Goal: Find specific page/section: Find specific page/section

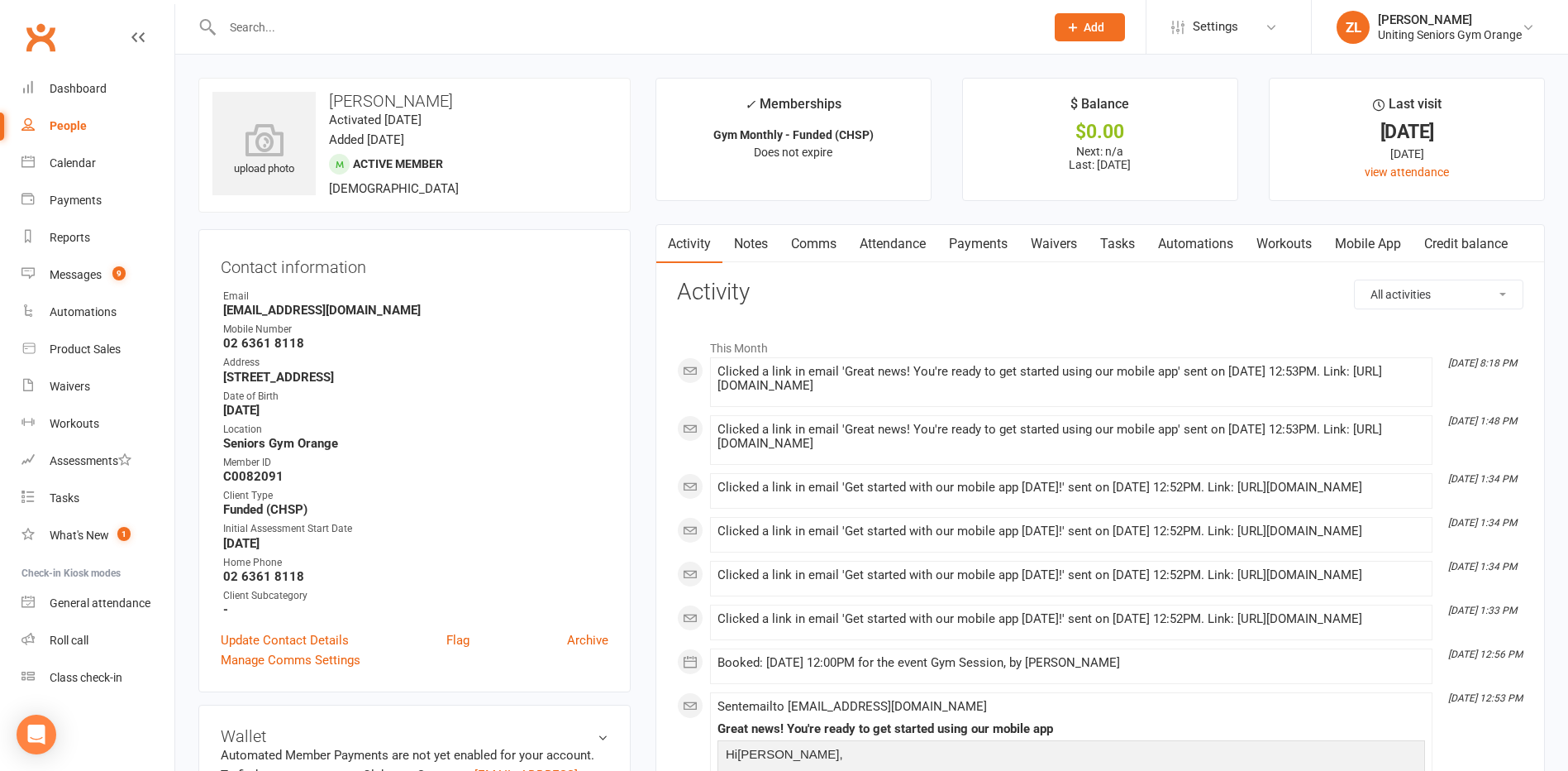
click at [388, 39] on div at bounding box center [615, 27] width 835 height 54
click at [388, 25] on input "text" at bounding box center [625, 28] width 815 height 23
type input "[PERSON_NAME]"
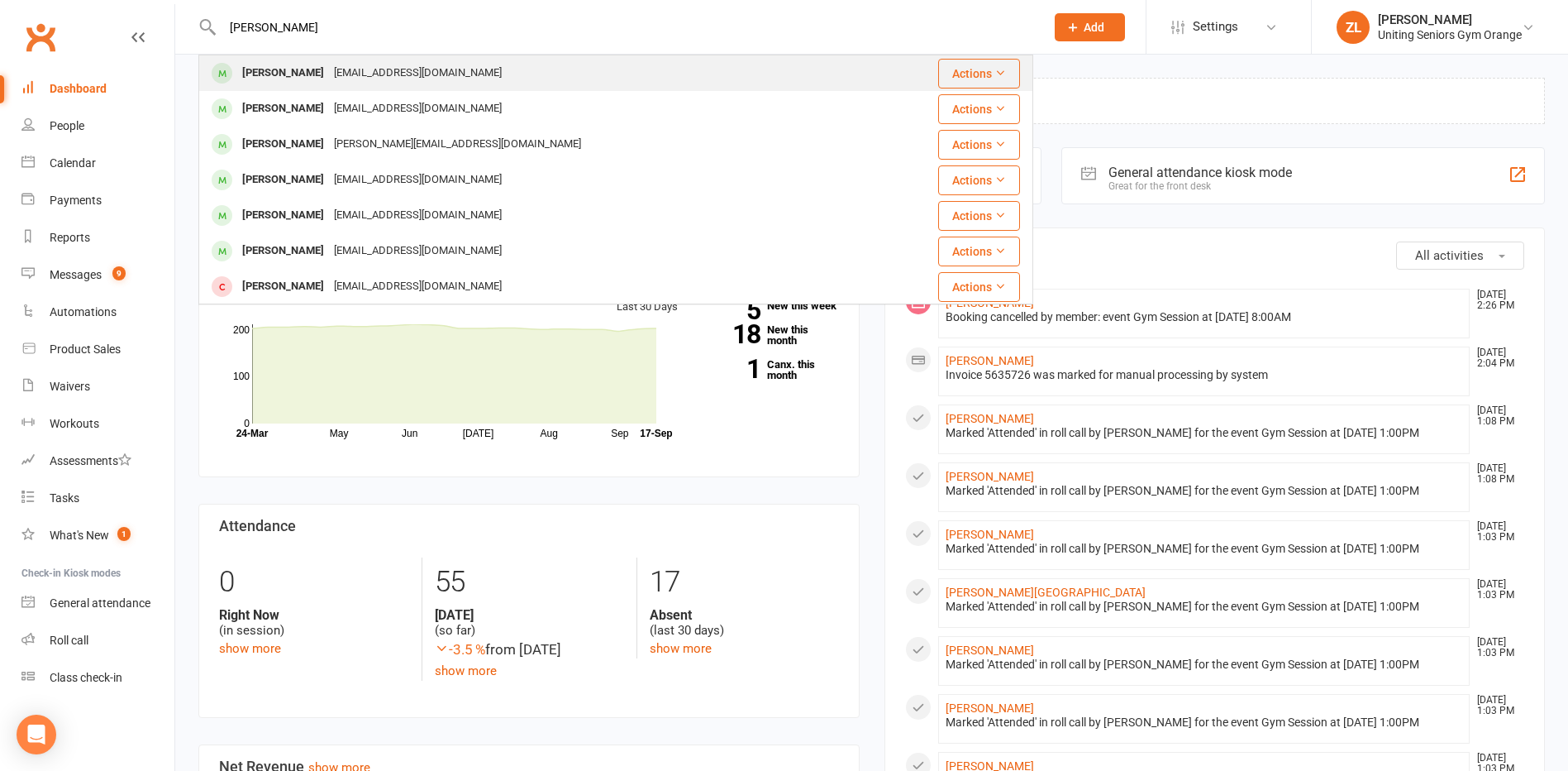
type input "[PERSON_NAME]"
click at [276, 79] on div "Kathryn Cannell" at bounding box center [283, 73] width 92 height 24
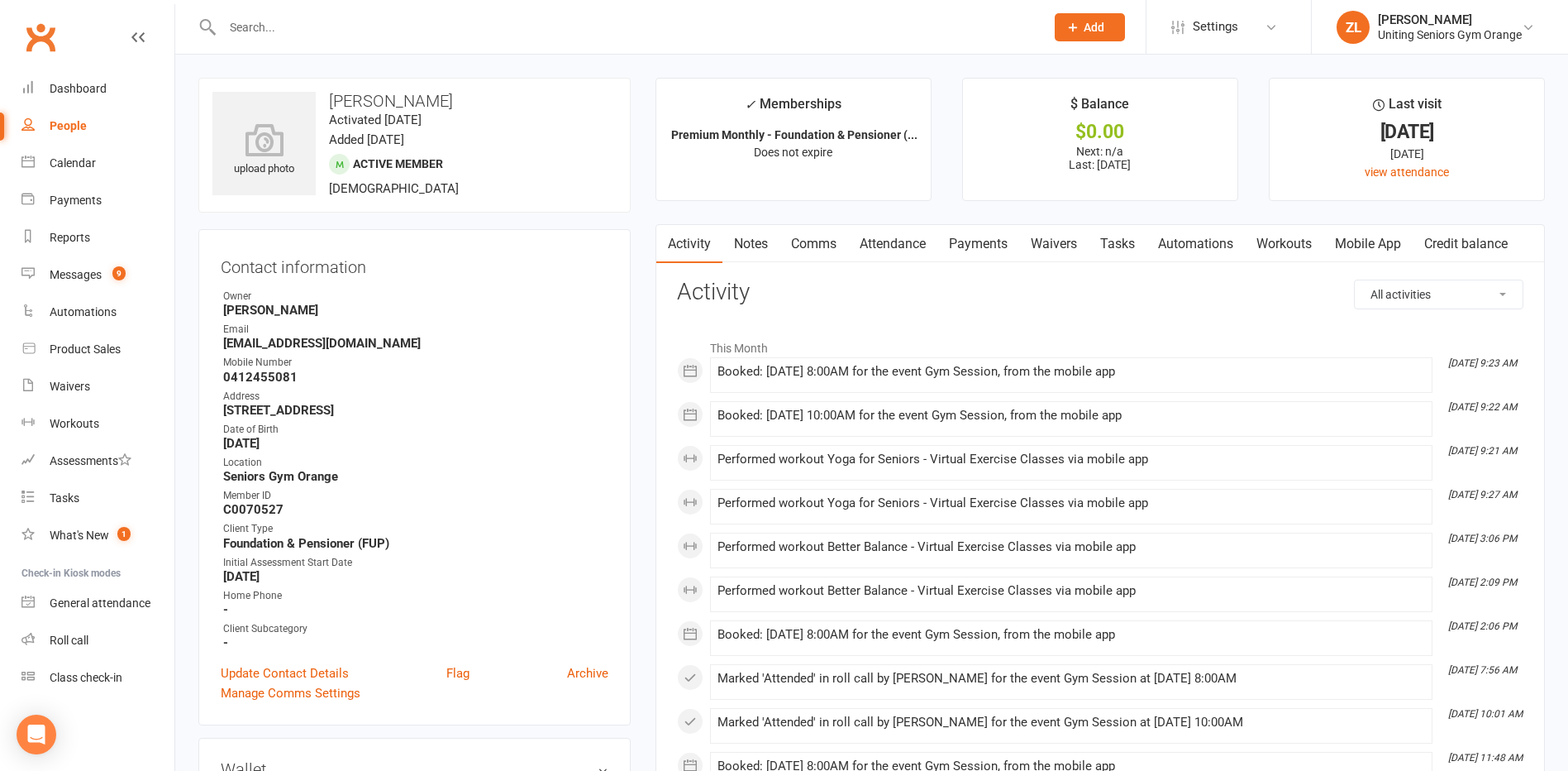
click at [908, 245] on link "Attendance" at bounding box center [893, 244] width 89 height 38
